Goal: Check status: Check status

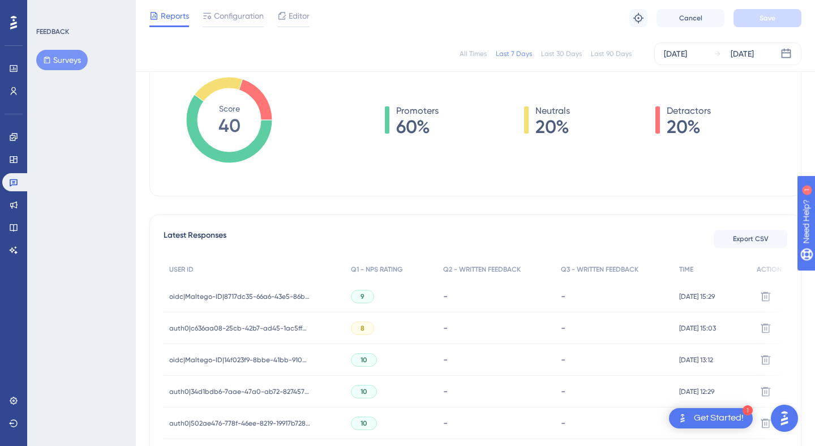
scroll to position [178, 0]
click at [273, 299] on span "oidc|Maltego-ID|8717dc35-66a6-43e5-86b4-c1092e5b95eb" at bounding box center [239, 295] width 141 height 9
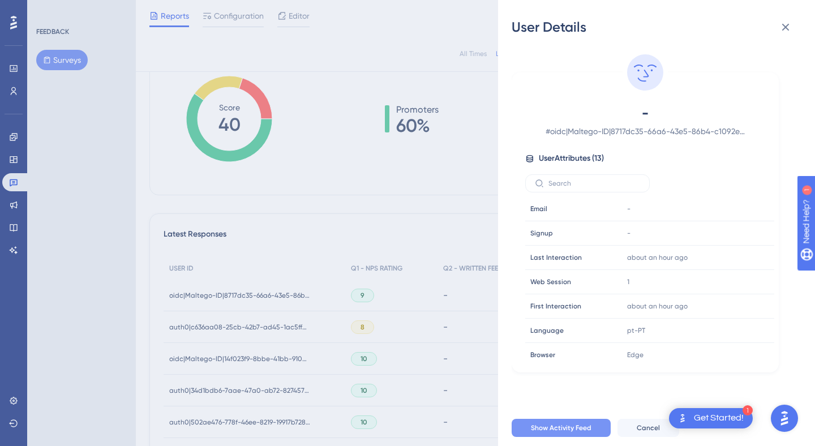
click at [567, 435] on button "Show Activity Feed" at bounding box center [560, 428] width 99 height 18
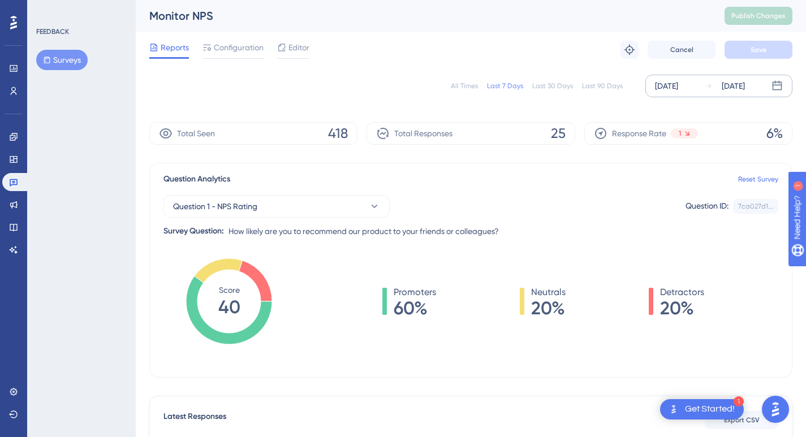
click at [678, 89] on div "[DATE]" at bounding box center [666, 86] width 23 height 14
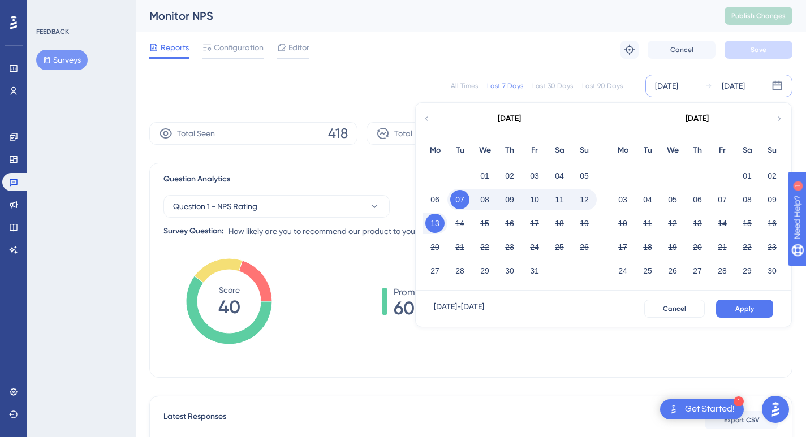
click at [490, 199] on button "08" at bounding box center [484, 199] width 19 height 19
click at [744, 309] on span "Apply" at bounding box center [744, 308] width 19 height 9
